Goal: Task Accomplishment & Management: Manage account settings

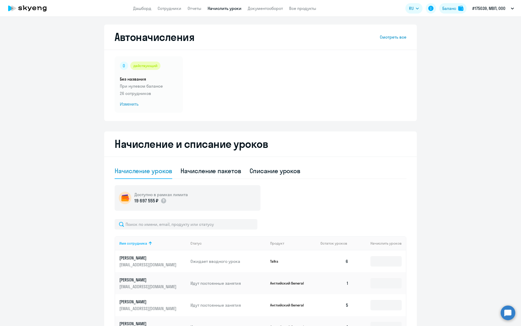
select select "10"
click at [176, 227] on input "text" at bounding box center [186, 224] width 143 height 10
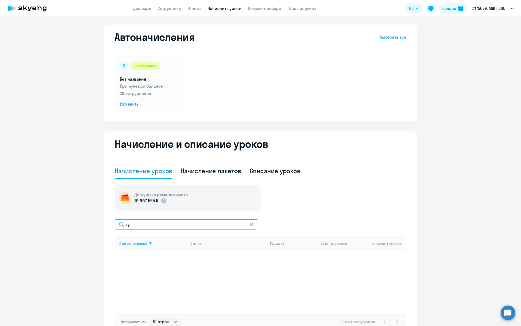
type input "z"
drag, startPoint x: 176, startPoint y: 226, endPoint x: 211, endPoint y: 227, distance: 35.2
click at [211, 227] on input "[PERSON_NAME]" at bounding box center [186, 224] width 143 height 10
type input "[PERSON_NAME]"
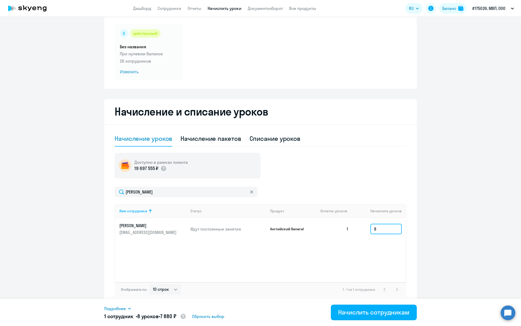
scroll to position [32, 0]
type input "8"
click at [380, 315] on div "Начислить сотрудникам" at bounding box center [373, 312] width 71 height 8
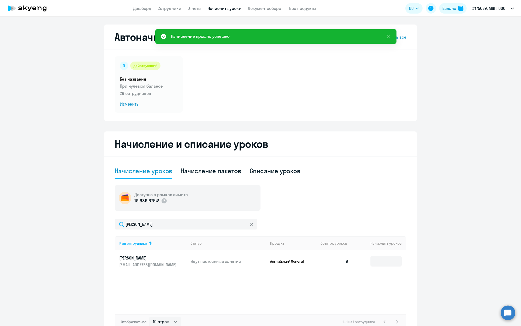
scroll to position [0, 0]
click at [251, 224] on icon at bounding box center [251, 223] width 3 height 3
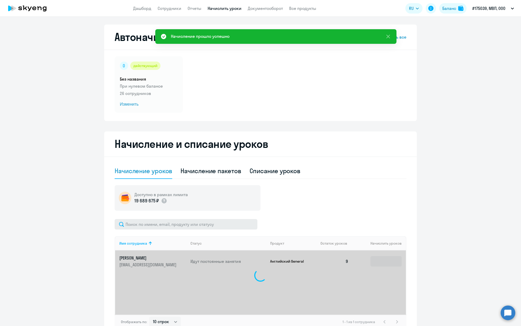
drag, startPoint x: 162, startPoint y: 231, endPoint x: 164, endPoint y: 226, distance: 5.6
click at [162, 231] on div "Имя сотрудника Статус Продукт Остаток уроков Начислить уроков [PERSON_NAME] [PE…" at bounding box center [261, 274] width 292 height 110
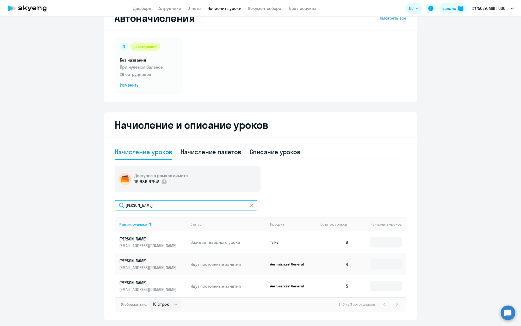
scroll to position [24, 0]
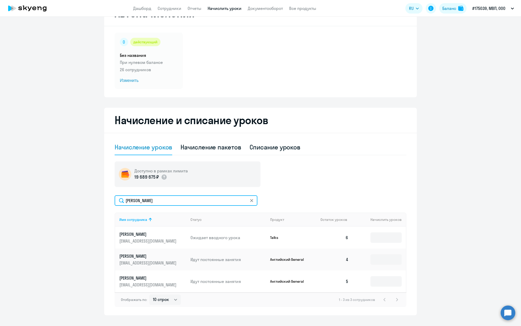
type input "[PERSON_NAME]"
drag, startPoint x: 252, startPoint y: 200, endPoint x: 165, endPoint y: 199, distance: 86.7
click at [252, 200] on icon at bounding box center [251, 200] width 3 height 3
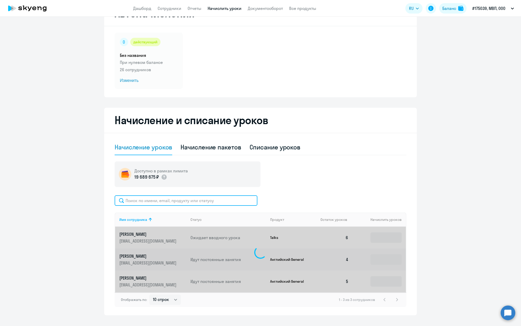
click at [154, 201] on input "text" at bounding box center [186, 200] width 143 height 10
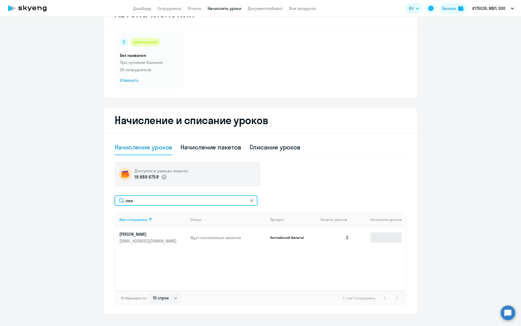
type input "ива"
click at [396, 238] on input at bounding box center [385, 237] width 31 height 10
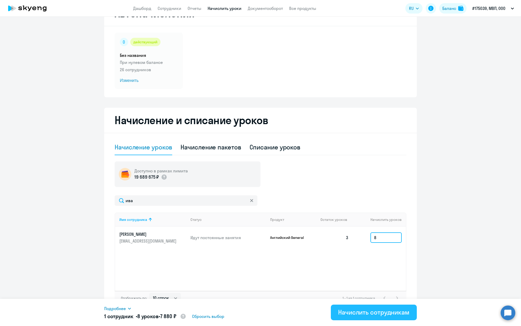
type input "8"
click at [366, 311] on div "Начислить сотрудникам" at bounding box center [373, 312] width 71 height 8
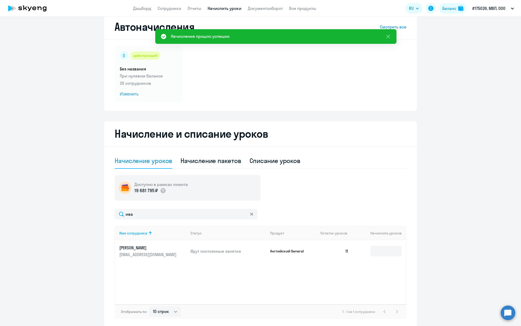
scroll to position [0, 0]
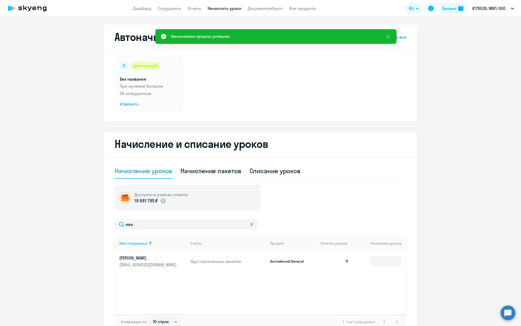
click at [250, 225] on svg-icon at bounding box center [252, 224] width 4 height 4
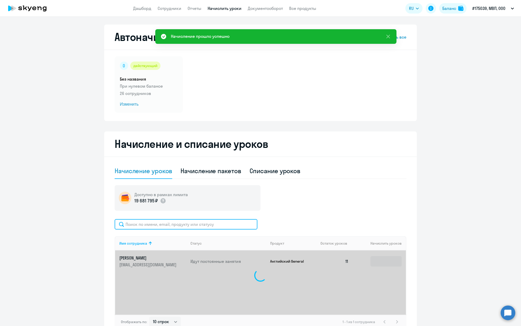
drag, startPoint x: 251, startPoint y: 225, endPoint x: 259, endPoint y: 225, distance: 8.1
click at [252, 225] on input "text" at bounding box center [186, 224] width 143 height 10
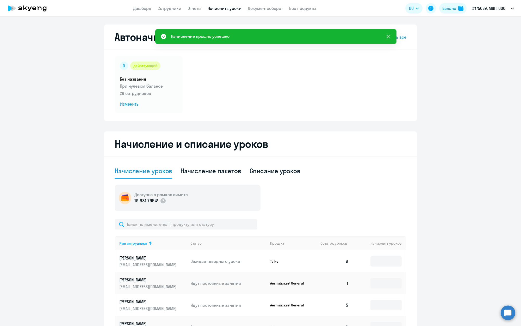
click at [388, 38] on icon at bounding box center [388, 36] width 6 height 6
